Goal: Transaction & Acquisition: Purchase product/service

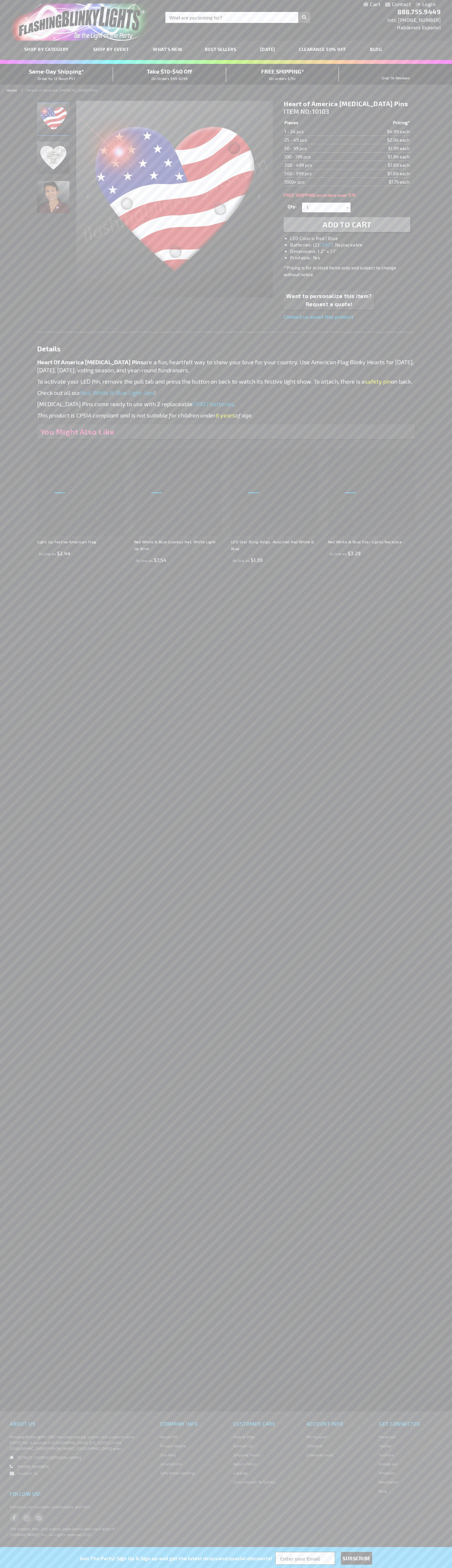
click at [353, 239] on li "LED Colors: Red | Blue" at bounding box center [353, 238] width 126 height 7
click at [347, 225] on span "Add to Cart" at bounding box center [347, 224] width 49 height 9
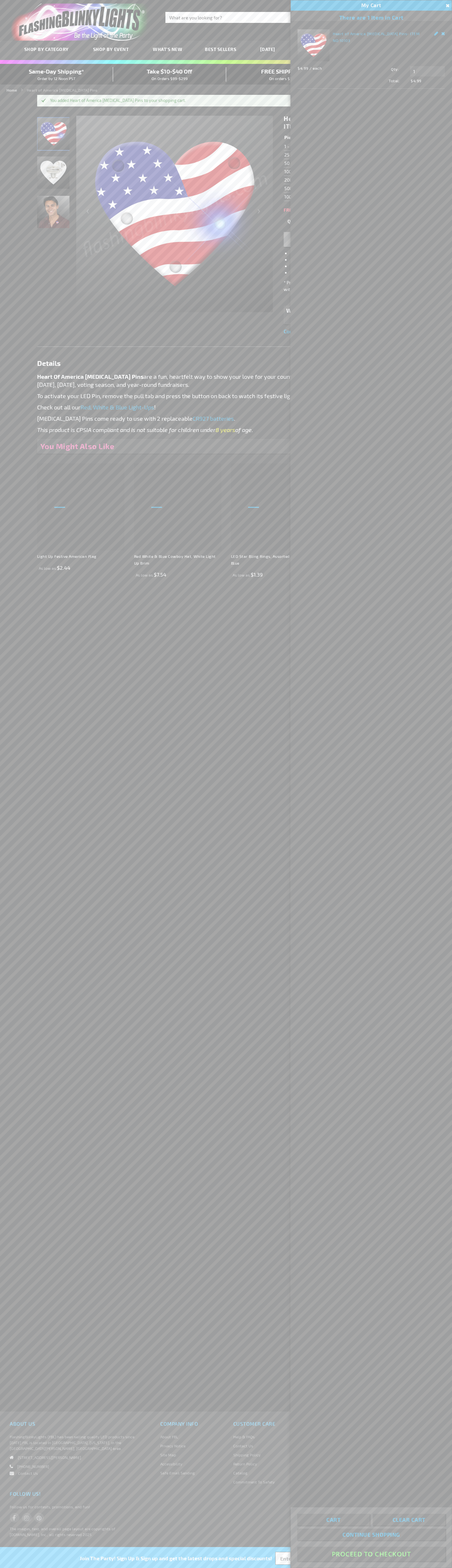
click at [371, 1554] on button "Proceed To Checkout" at bounding box center [371, 1554] width 148 height 15
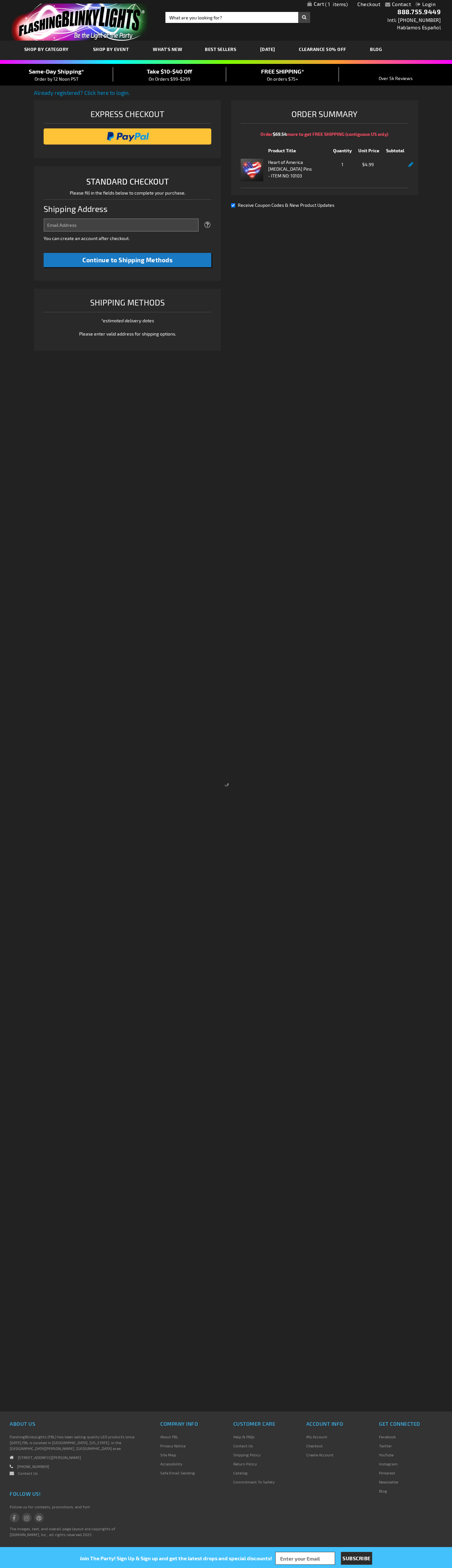
select select "US"
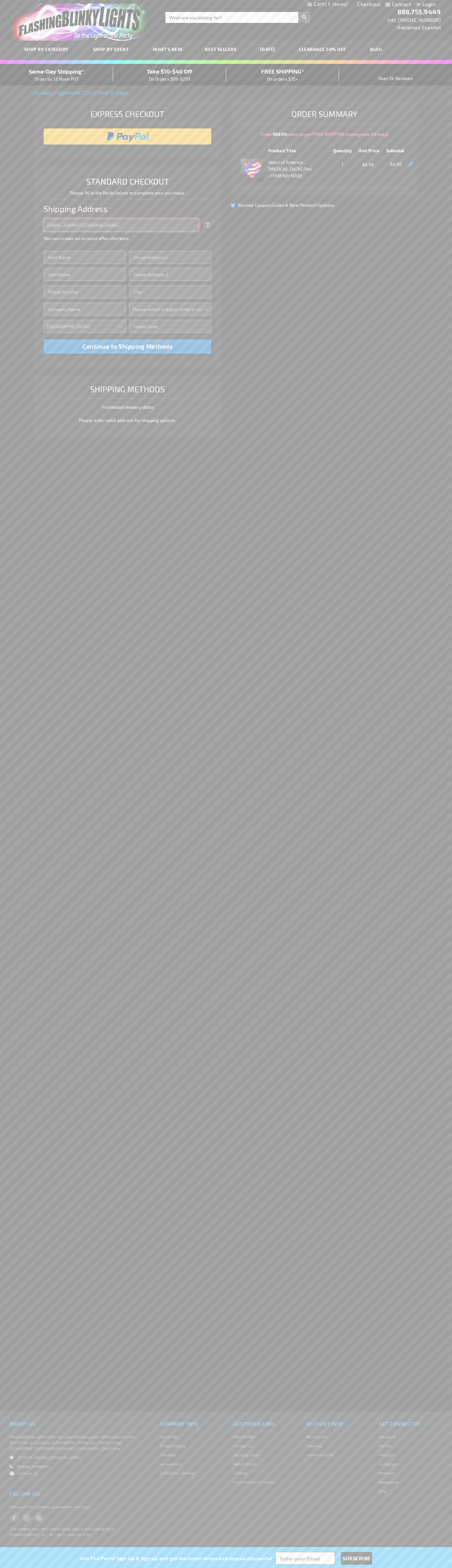
type input "johnsmith005@storebotmail.joonix.net"
type input "John"
type input "2332 Galiano Street"
type input "First floor"
type input "coral gables"
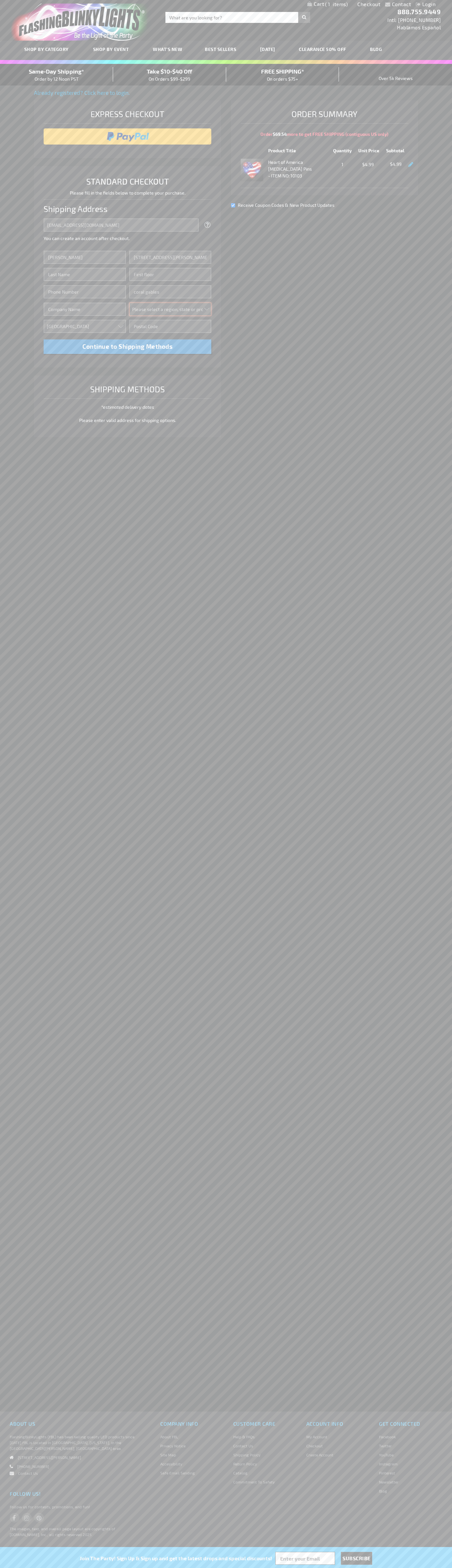
select select "18"
type input "33134"
type input "Smith"
type input "6502530000"
type input "John Smith"
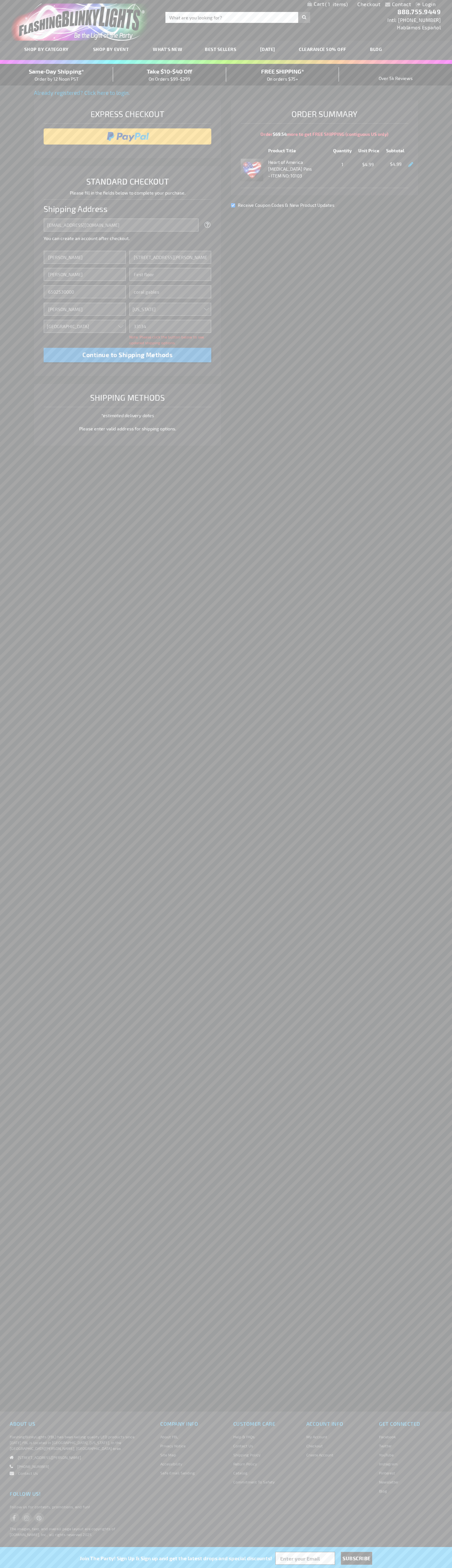
click at [57, 75] on div "Same-Day Shipping* Order by 12 Noon PST" at bounding box center [57, 74] width 113 height 15
click at [127, 136] on input "image" at bounding box center [127, 136] width 161 height 13
